Goal: Information Seeking & Learning: Learn about a topic

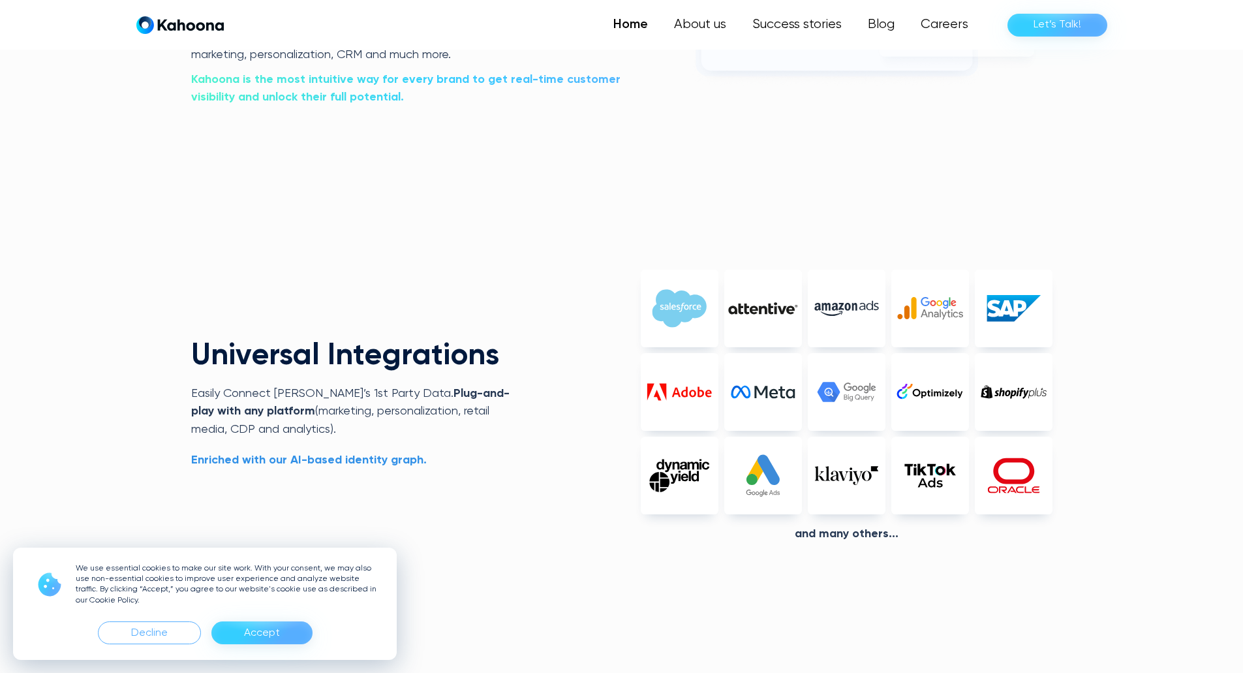
scroll to position [3060, 0]
click at [867, 537] on div "And Many others..." at bounding box center [847, 535] width 412 height 14
click at [1006, 389] on img at bounding box center [1014, 393] width 78 height 78
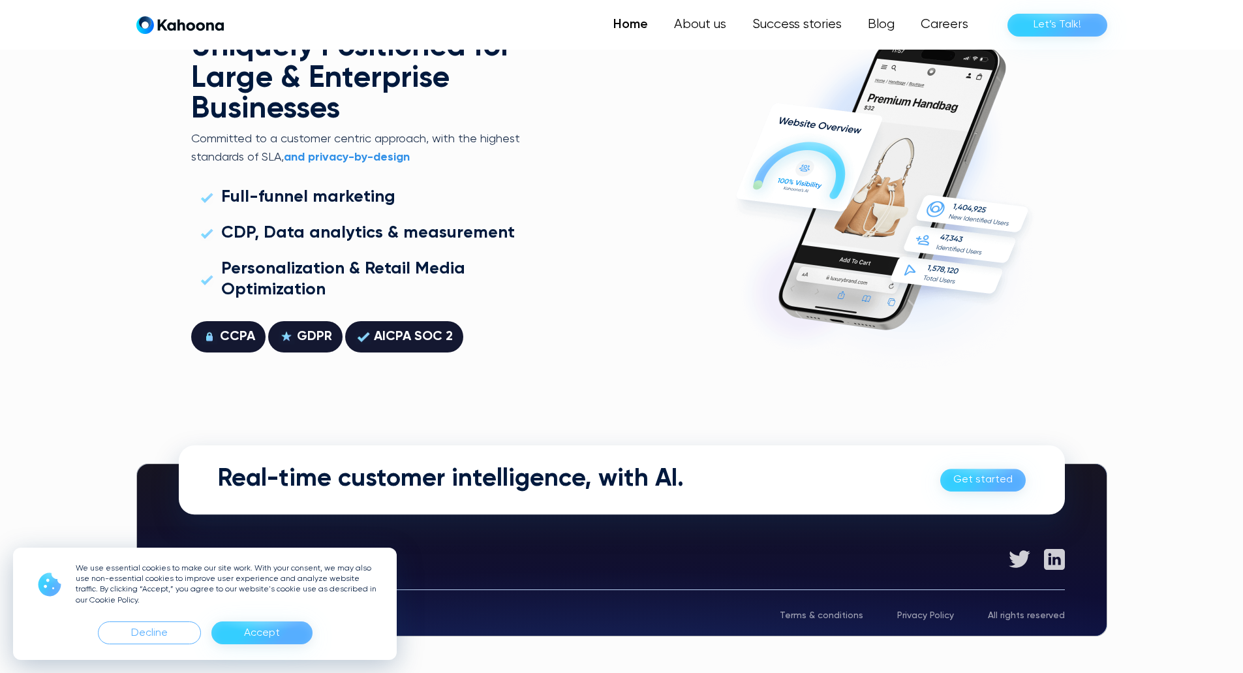
scroll to position [3735, 0]
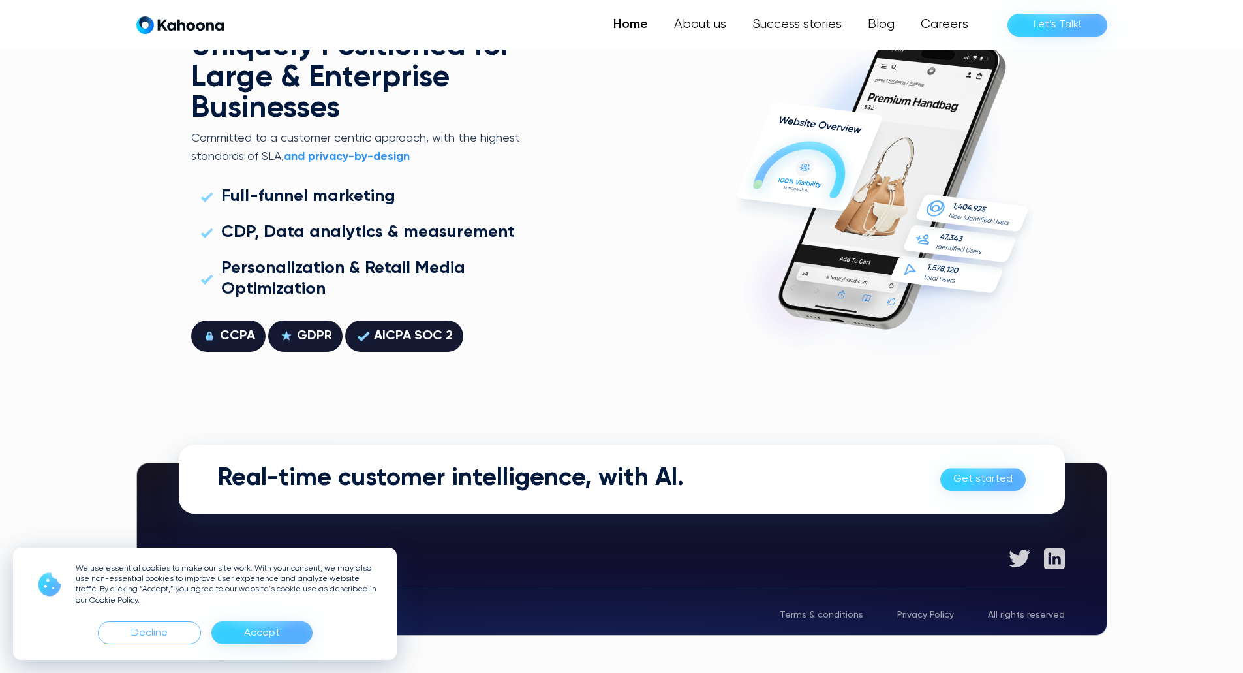
click at [247, 614] on div "We use essential cookies to make our site work. With your consent, we may also …" at bounding box center [205, 603] width 384 height 112
click at [247, 621] on div "Accept" at bounding box center [261, 632] width 101 height 23
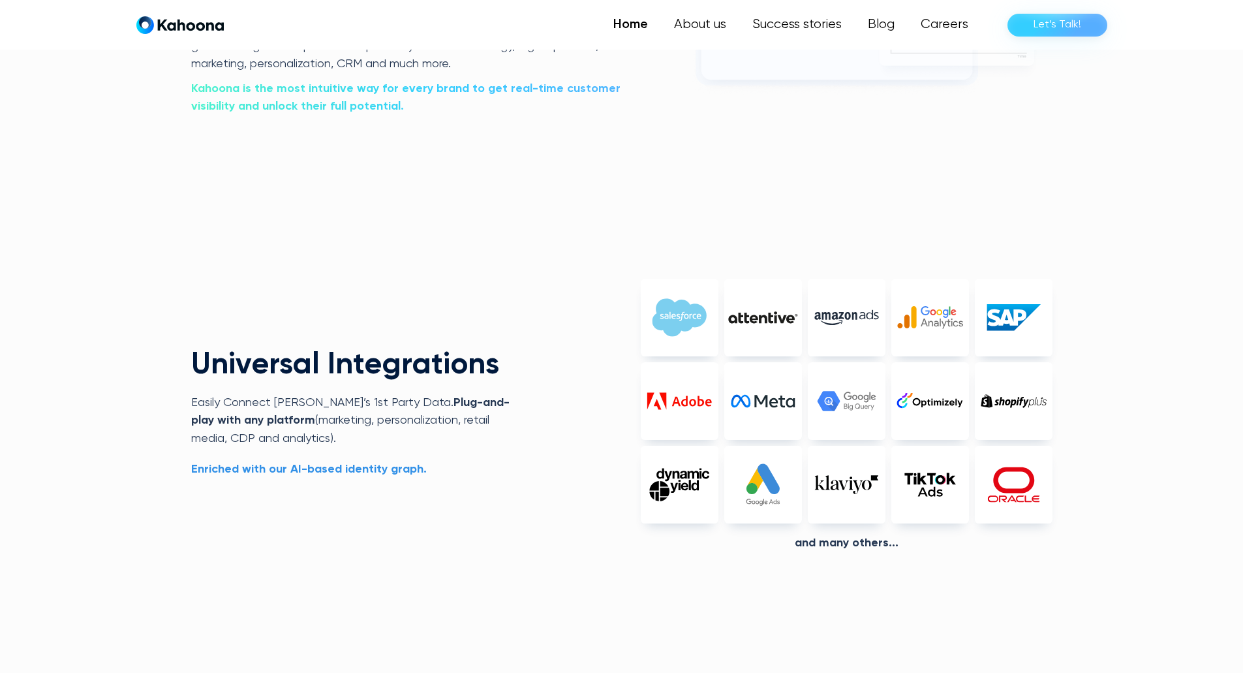
scroll to position [3051, 0]
click at [833, 538] on div "And Many others..." at bounding box center [847, 544] width 412 height 14
click at [307, 479] on div "Universal Integrations Easily Connect Kahoona’s 1st Party Data.  Plug-and-play …" at bounding box center [621, 431] width 861 height 409
click at [312, 454] on div "Universal Integrations Easily Connect Kahoona’s 1st Party Data.  Plug-and-play …" at bounding box center [357, 414] width 332 height 129
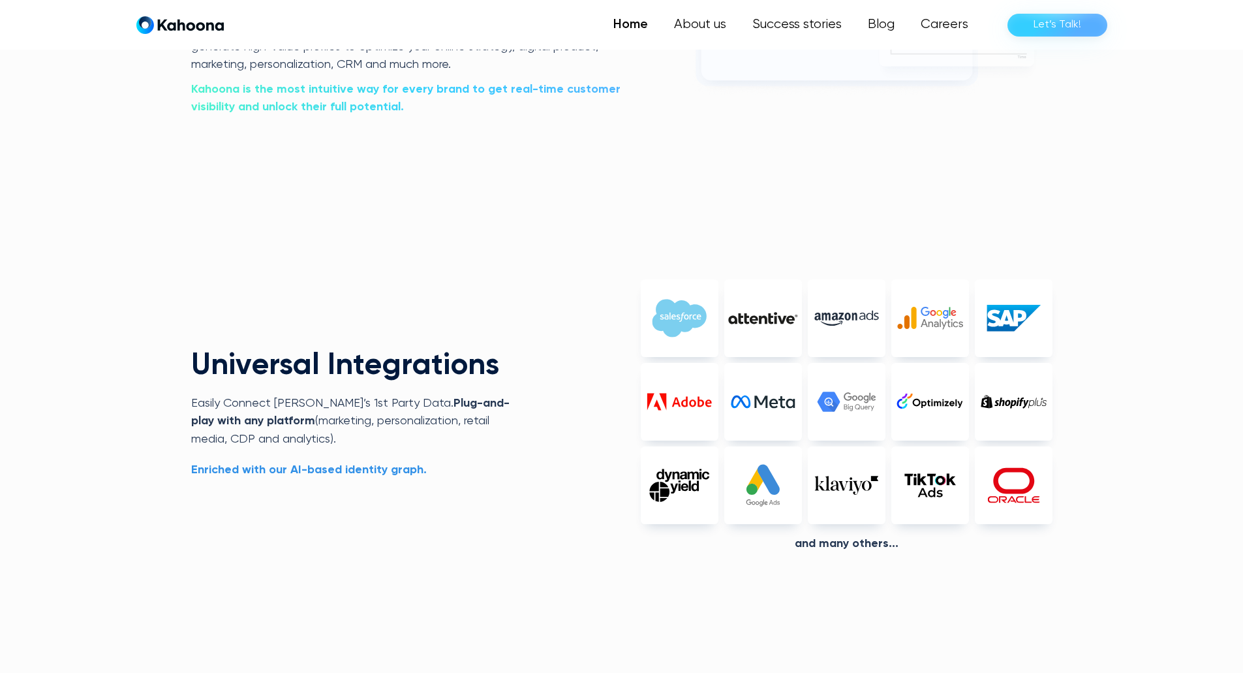
click at [465, 412] on p "Easily Connect Kahoona’s 1st Party Data.  Plug-and-play with any platform (mark…" at bounding box center [357, 422] width 332 height 54
click at [815, 23] on link "Success stories" at bounding box center [795, 25] width 117 height 26
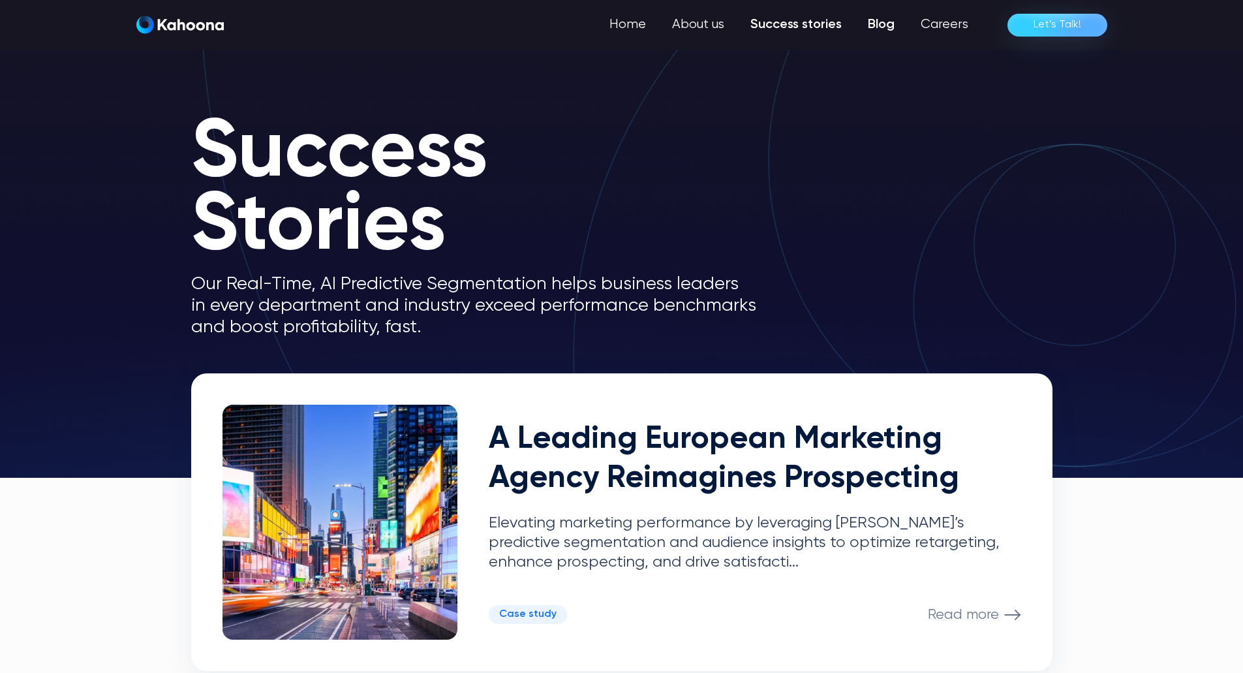
click at [891, 22] on link "Blog" at bounding box center [881, 25] width 53 height 26
